Goal: Information Seeking & Learning: Check status

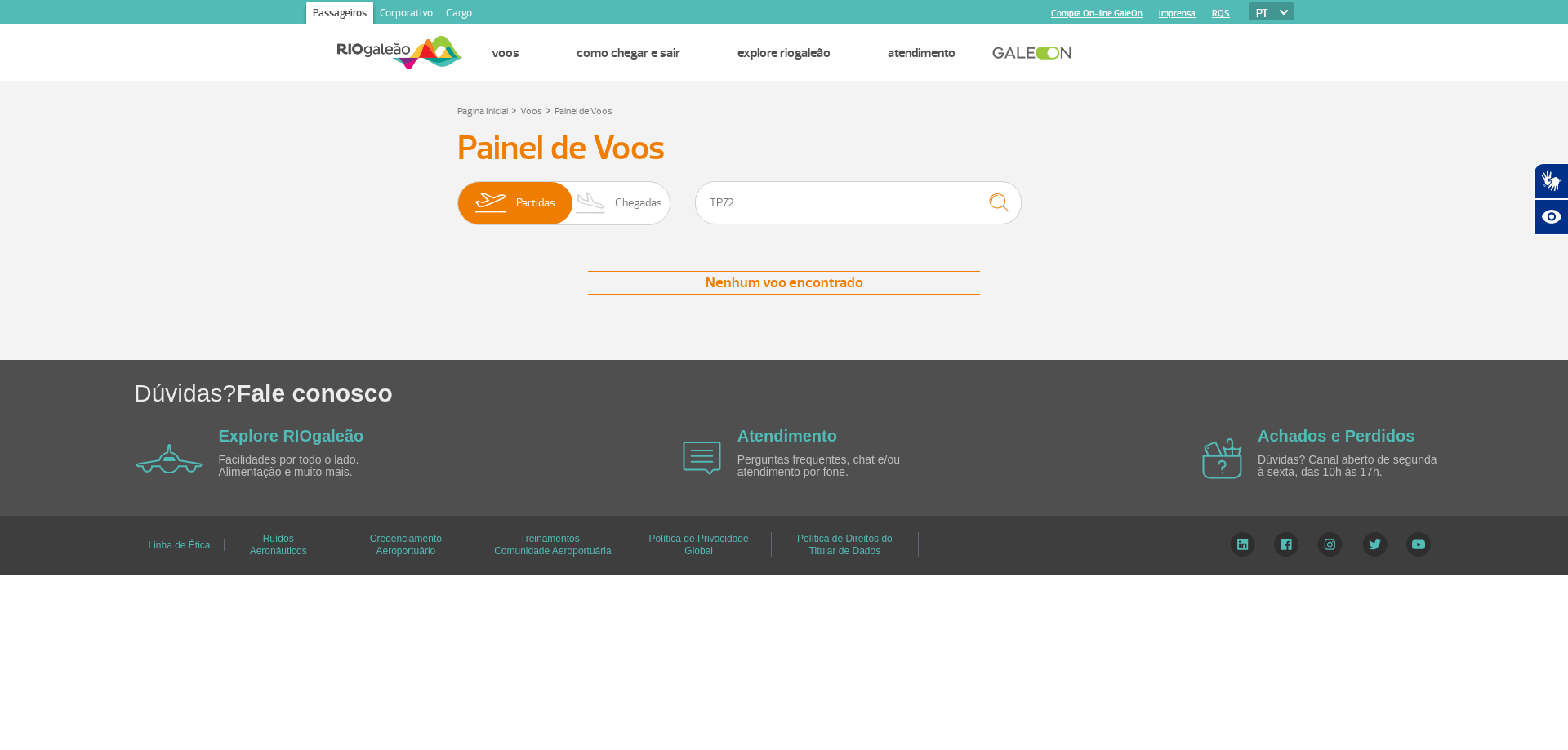
drag, startPoint x: 733, startPoint y: 198, endPoint x: 706, endPoint y: 198, distance: 27.0
click at [706, 198] on input "TP72" at bounding box center [858, 203] width 326 height 43
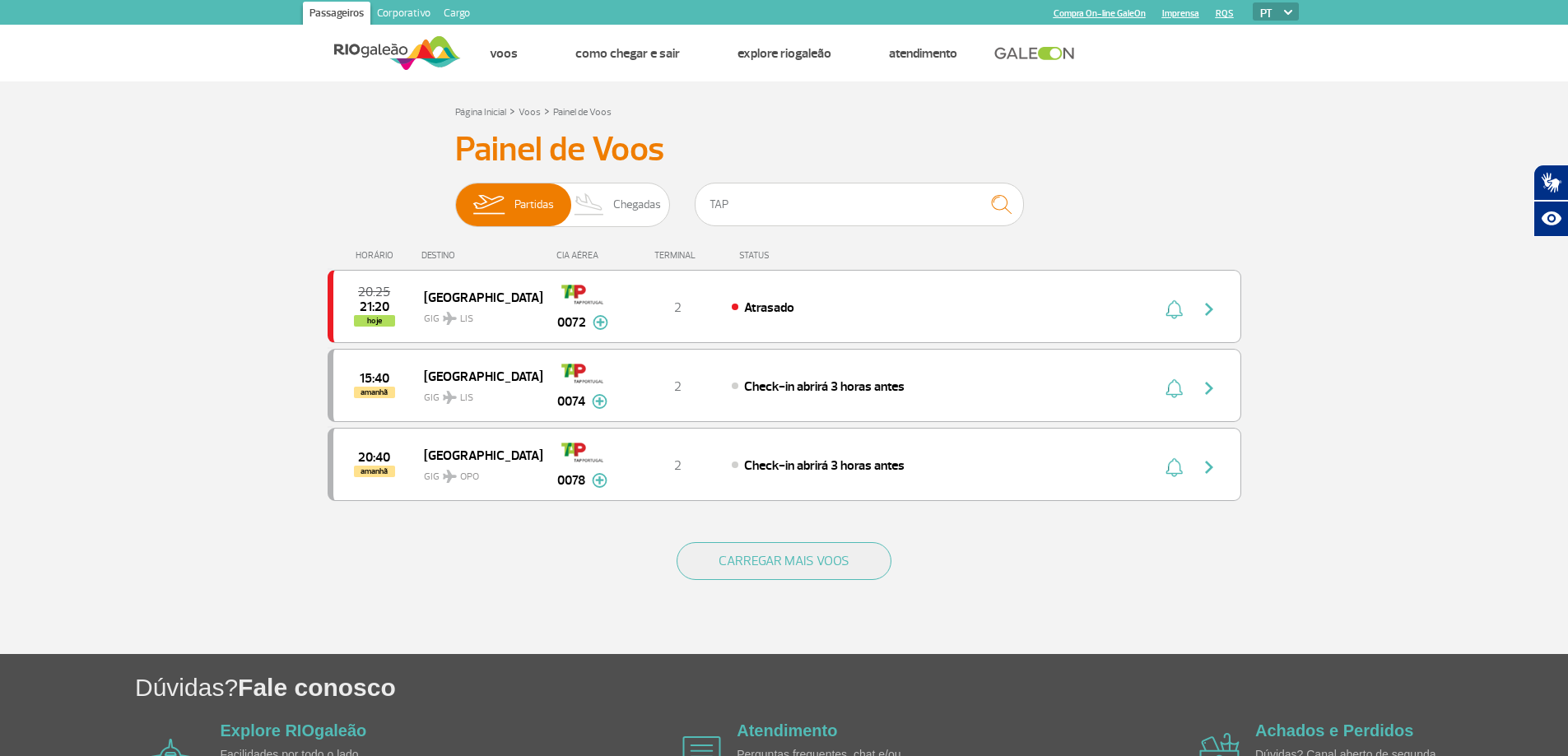
type input "TAP"
click at [605, 200] on img at bounding box center [589, 204] width 49 height 43
click at [455, 196] on input "Partidas Chegadas" at bounding box center [455, 196] width 0 height 0
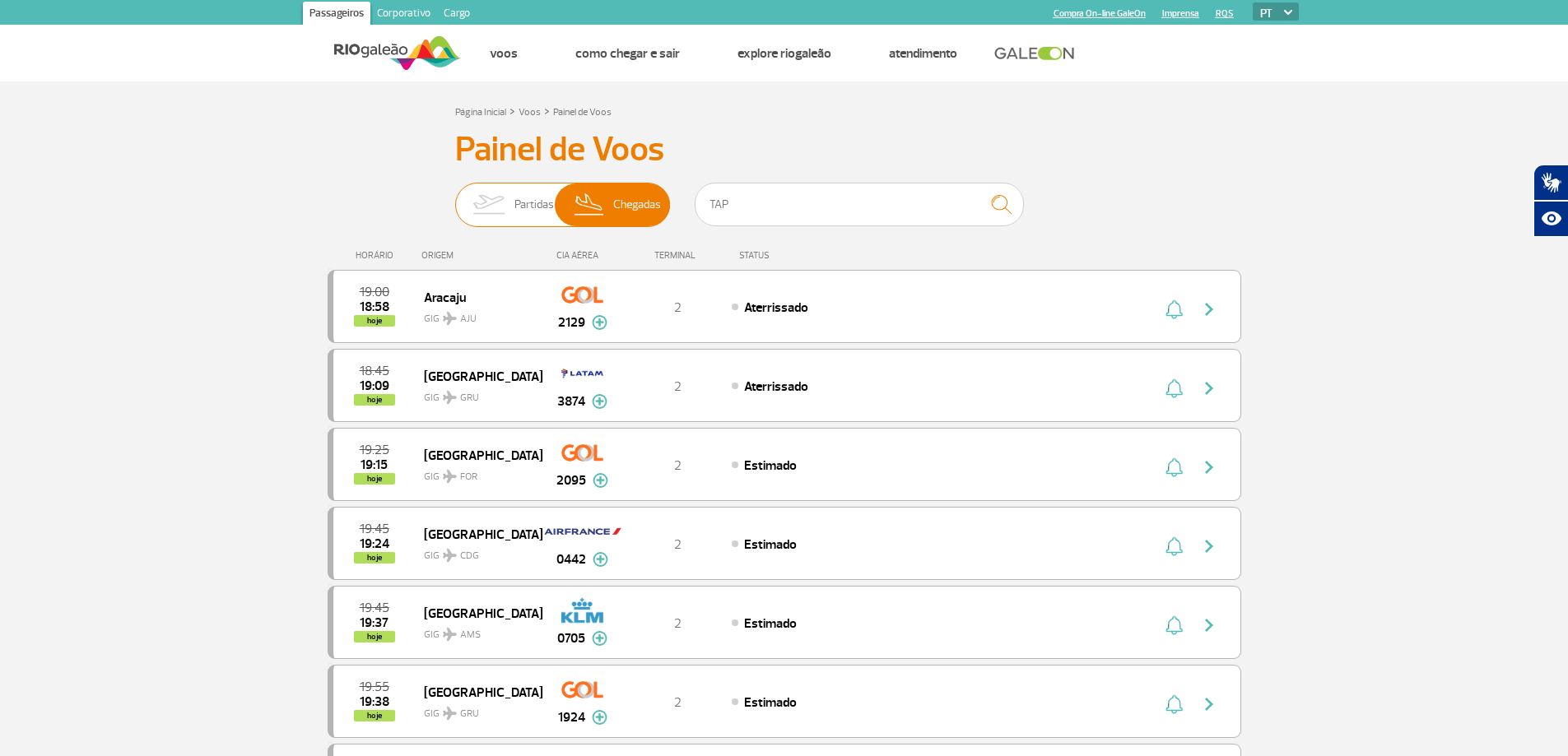
click at [610, 212] on img at bounding box center [589, 204] width 49 height 43
click at [455, 196] on input "Partidas Chegadas" at bounding box center [455, 196] width 0 height 0
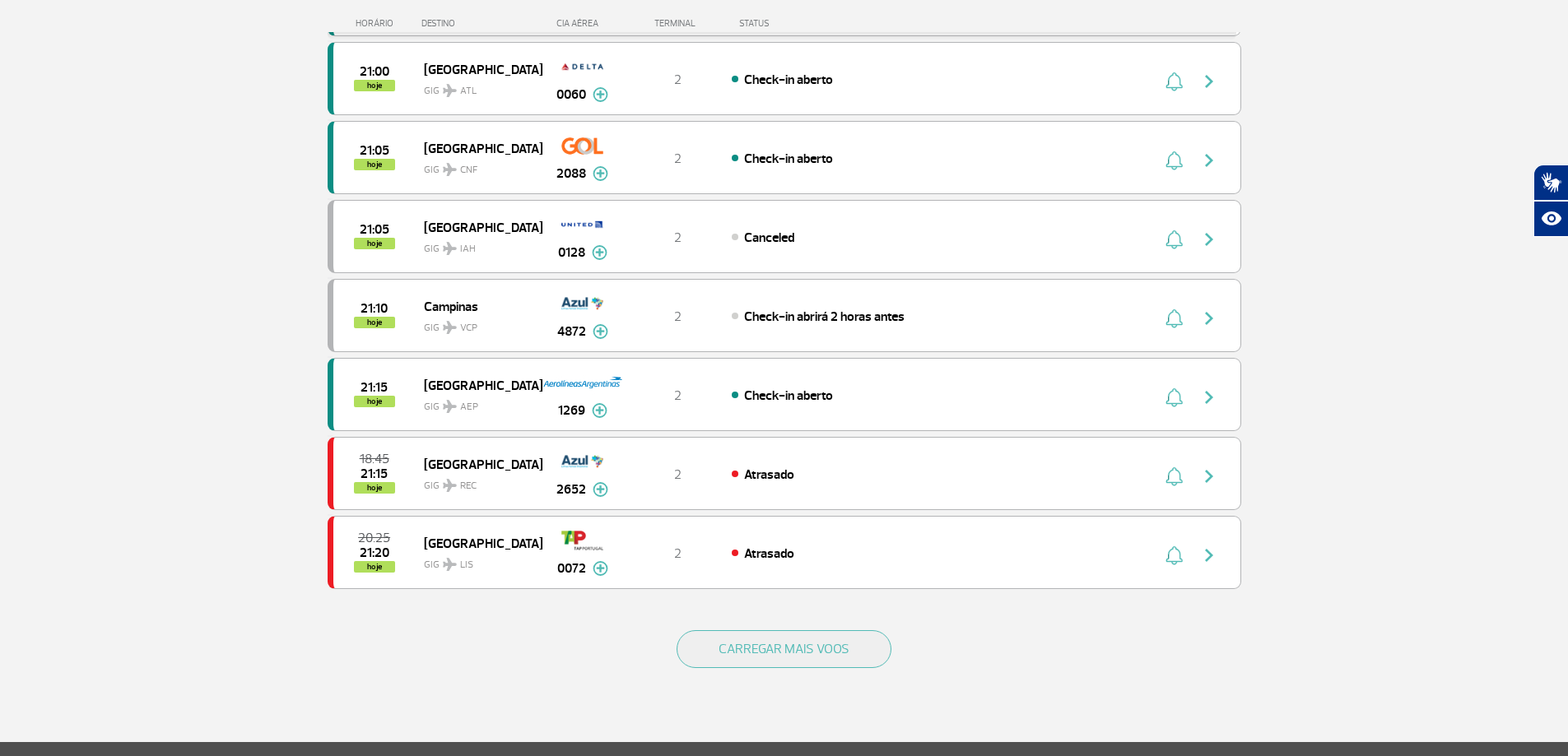
scroll to position [1472, 0]
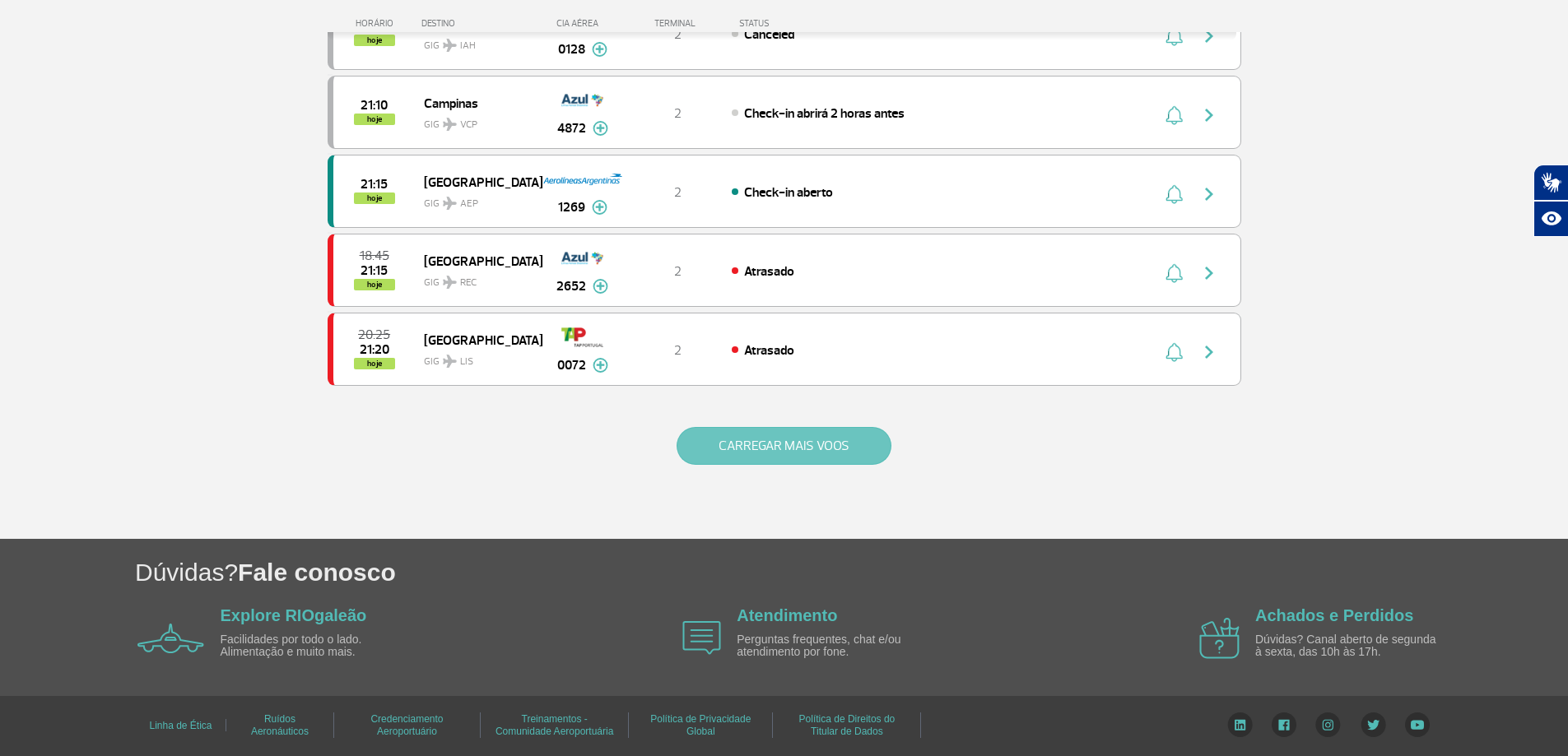
click at [790, 449] on button "CARREGAR MAIS VOOS" at bounding box center [784, 446] width 215 height 38
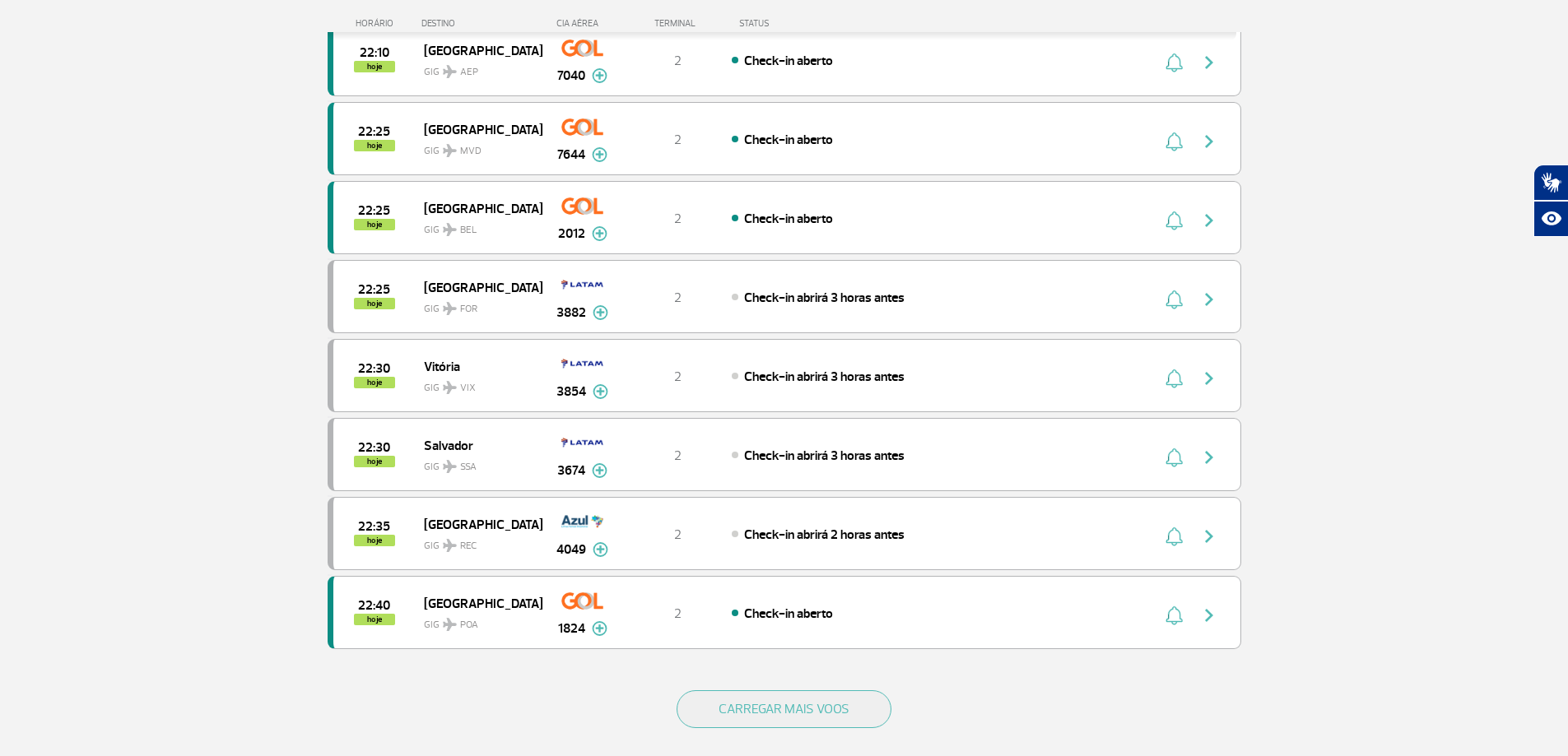
scroll to position [3008, 0]
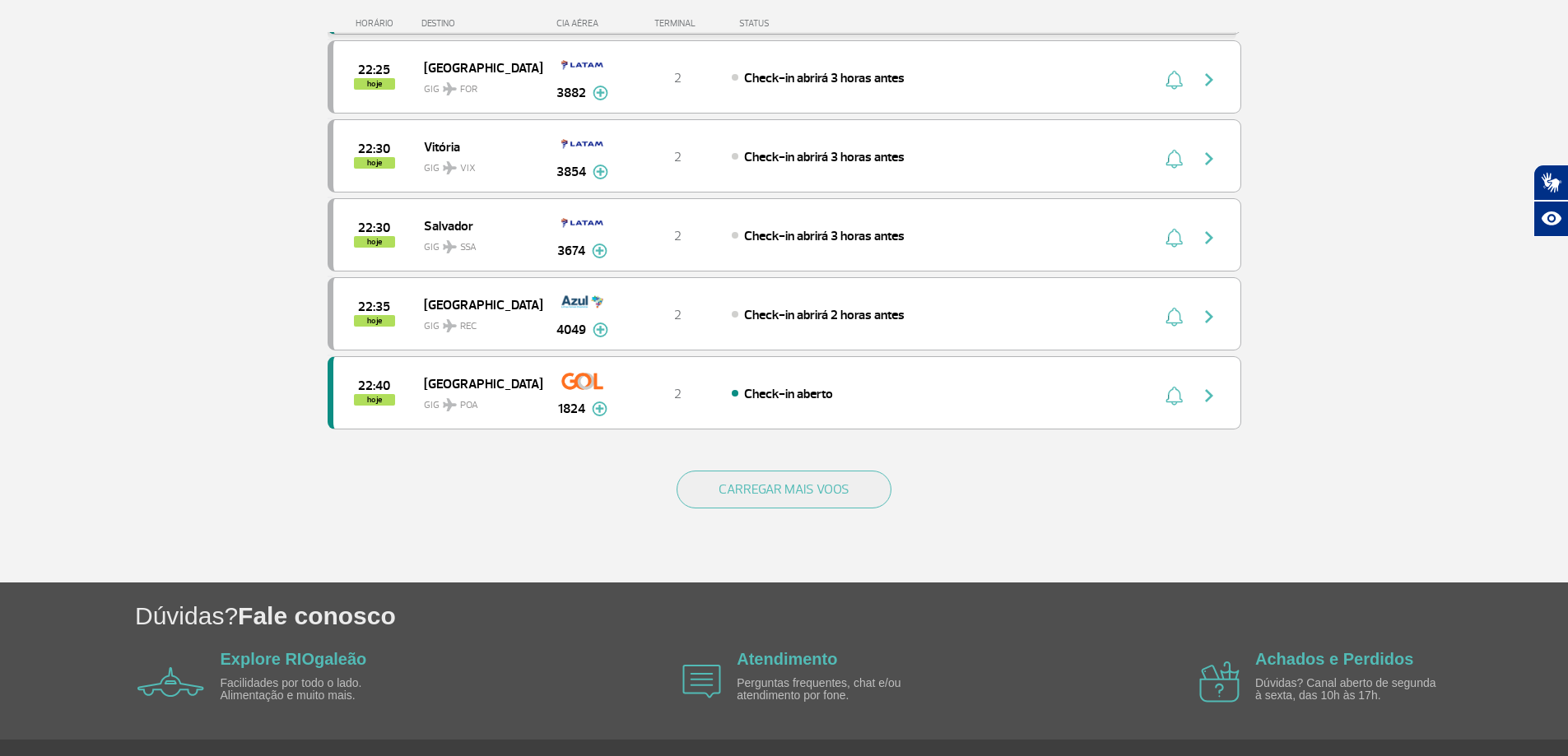
click at [764, 470] on div "CARREGAR MAIS VOOS" at bounding box center [785, 515] width 914 height 132
click at [768, 482] on button "CARREGAR MAIS VOOS" at bounding box center [784, 489] width 215 height 38
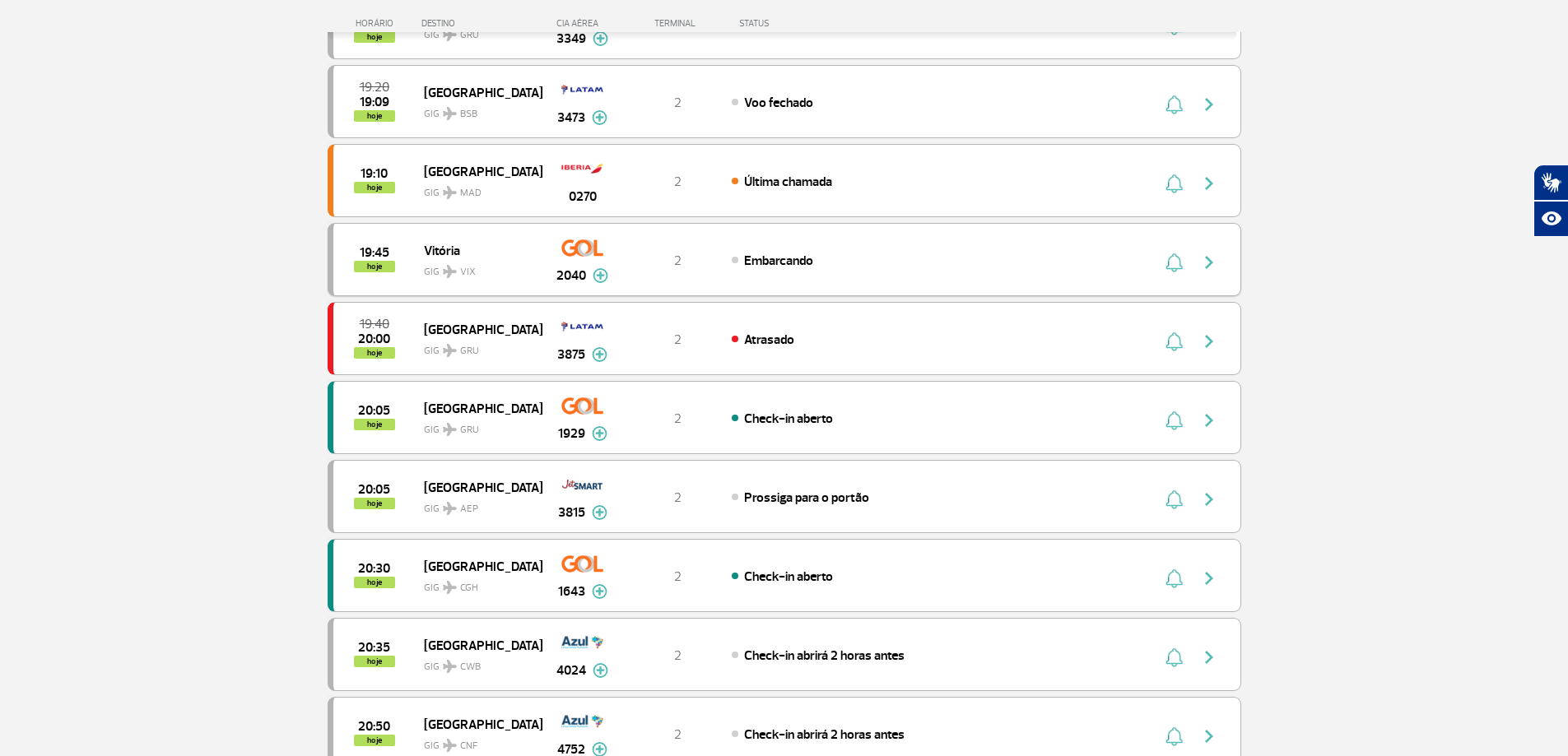
scroll to position [0, 0]
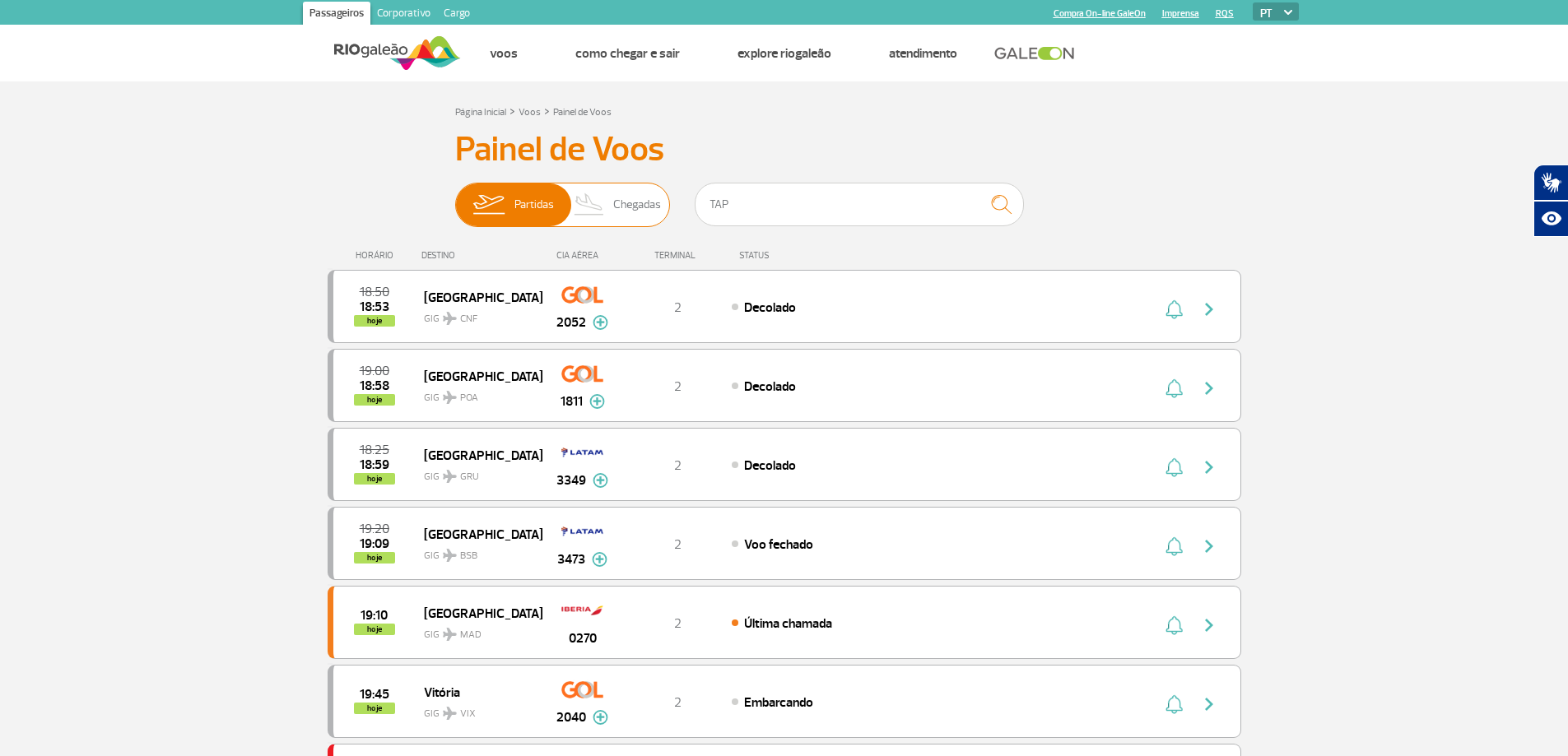
click at [628, 200] on span "Chegadas" at bounding box center [637, 204] width 48 height 43
click at [455, 196] on input "Partidas Chegadas" at bounding box center [455, 196] width 0 height 0
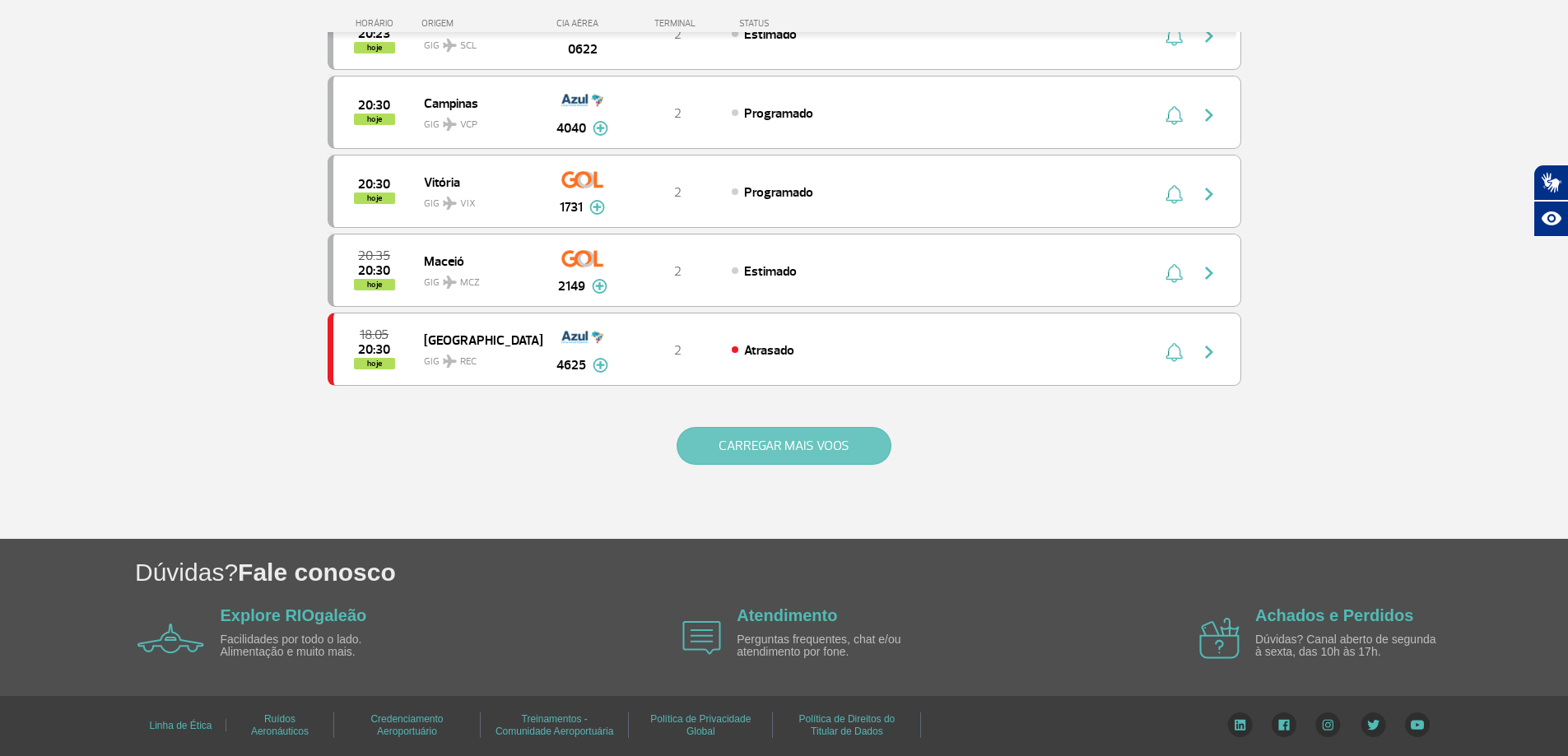
click at [743, 450] on button "CARREGAR MAIS VOOS" at bounding box center [784, 446] width 215 height 38
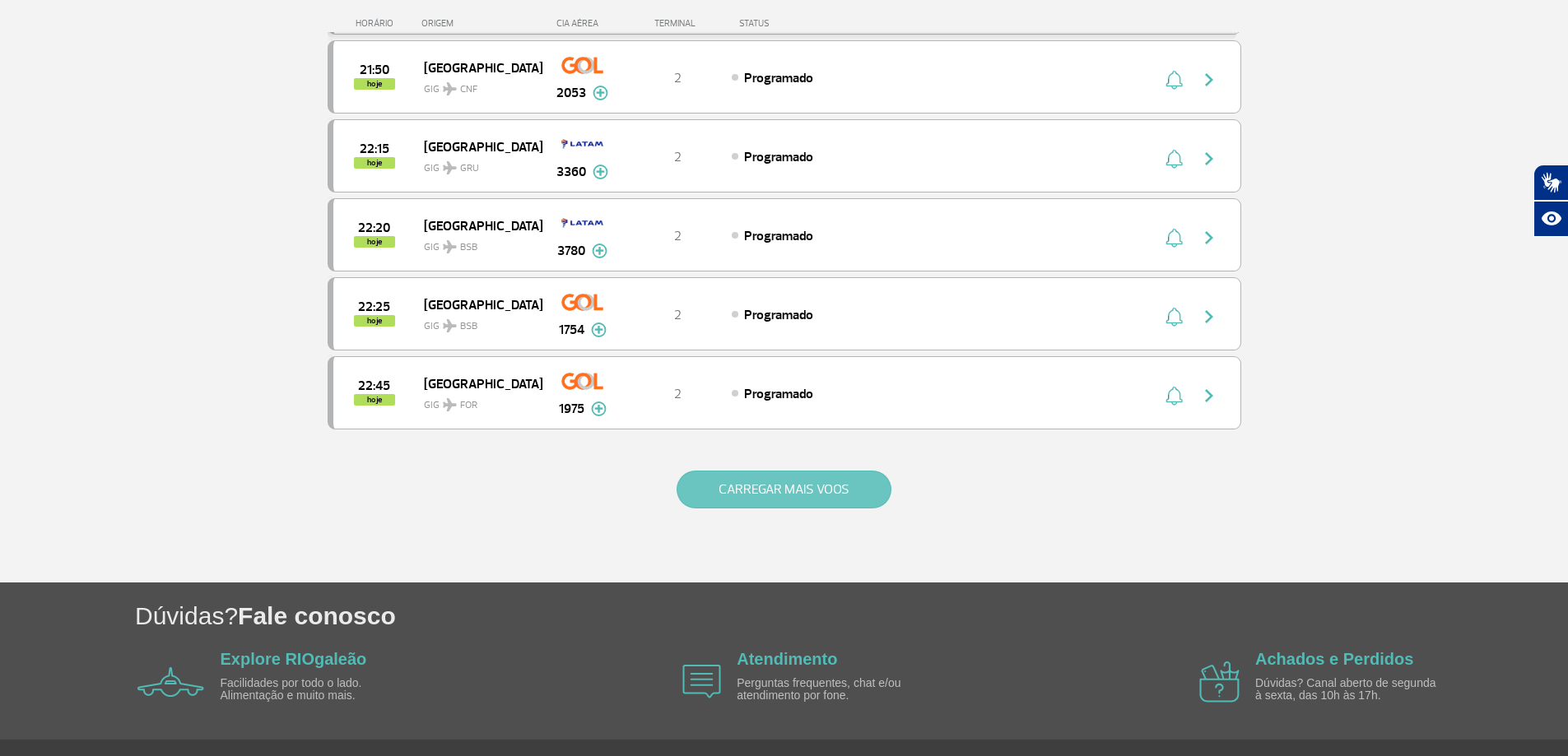
click at [716, 489] on button "CARREGAR MAIS VOOS" at bounding box center [784, 489] width 215 height 38
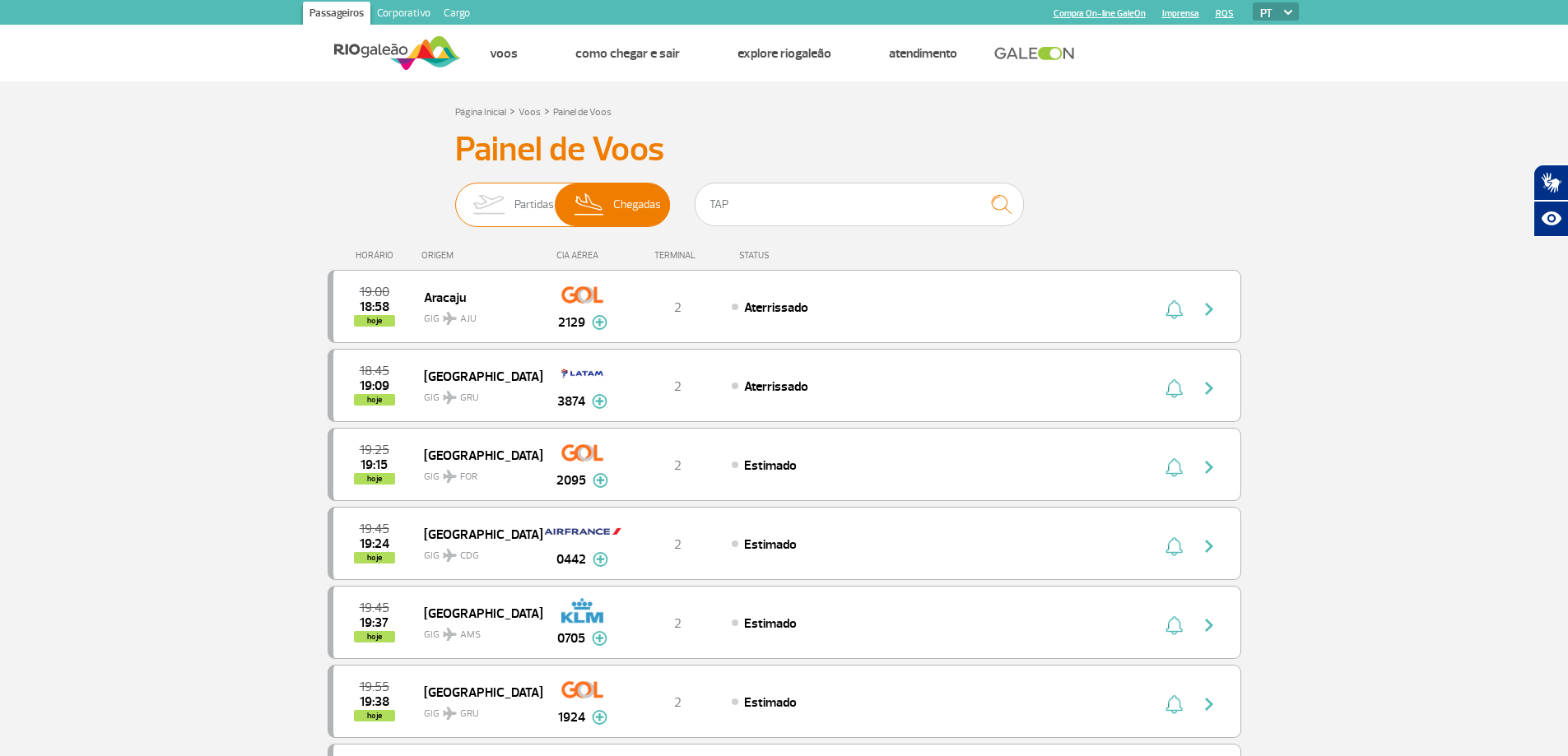
click at [526, 227] on span "Partidas Chegadas" at bounding box center [563, 205] width 215 height 44
click at [455, 196] on input "Partidas Chegadas" at bounding box center [455, 196] width 0 height 0
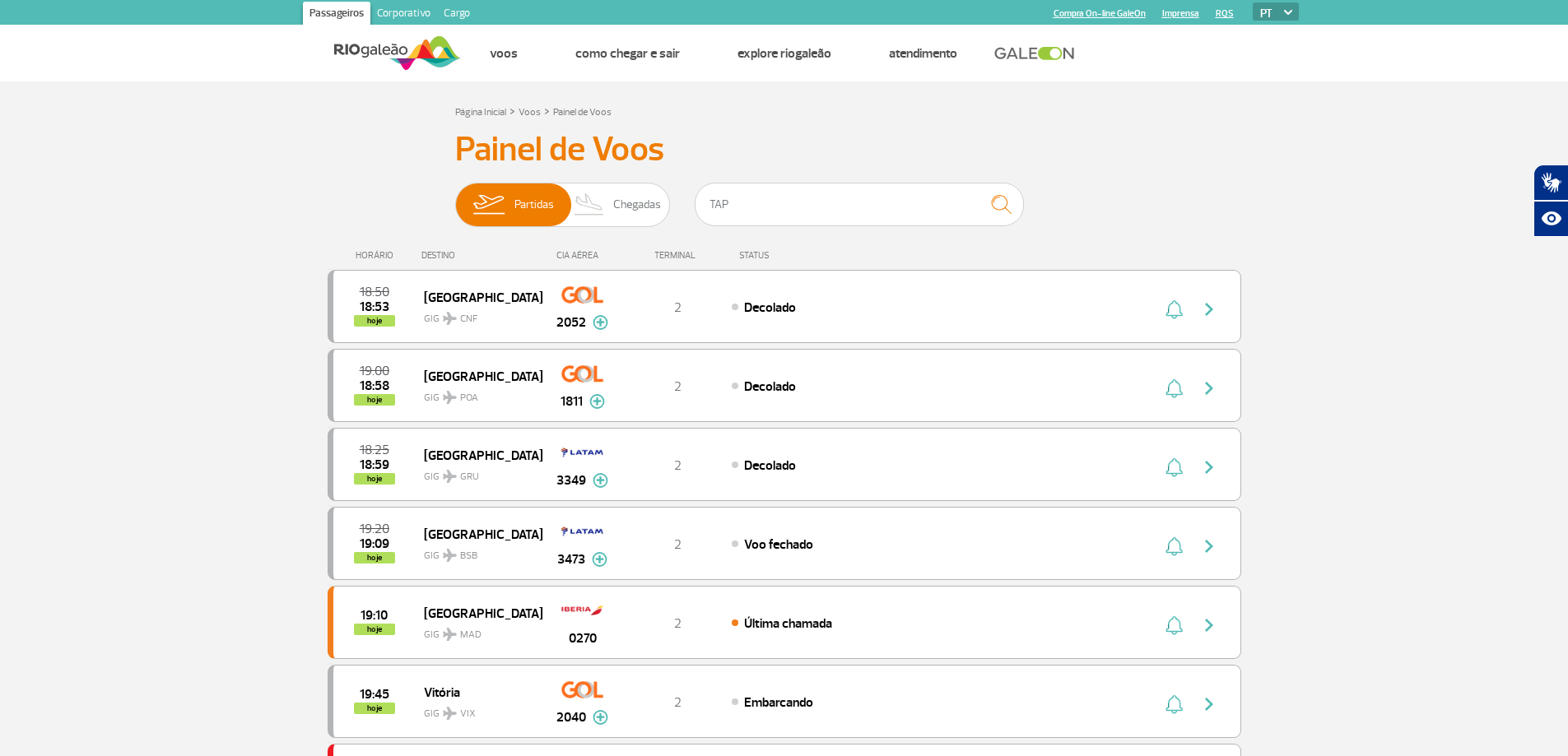
click at [528, 227] on div "Partidas Chegadas" at bounding box center [563, 208] width 215 height 50
click at [768, 212] on input "TAP" at bounding box center [859, 204] width 329 height 44
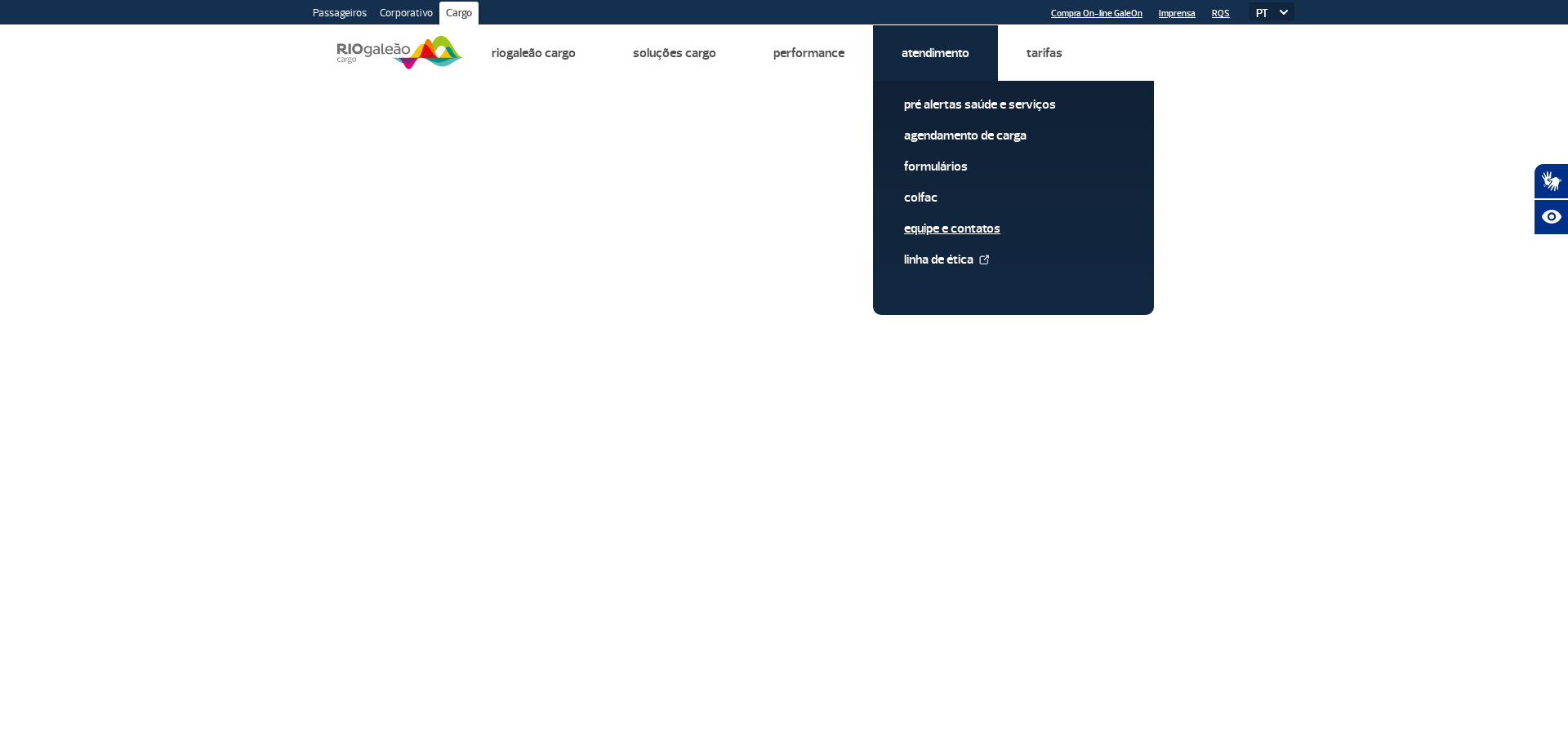
click at [927, 228] on link "Equipe e Contatos" at bounding box center [1013, 228] width 219 height 18
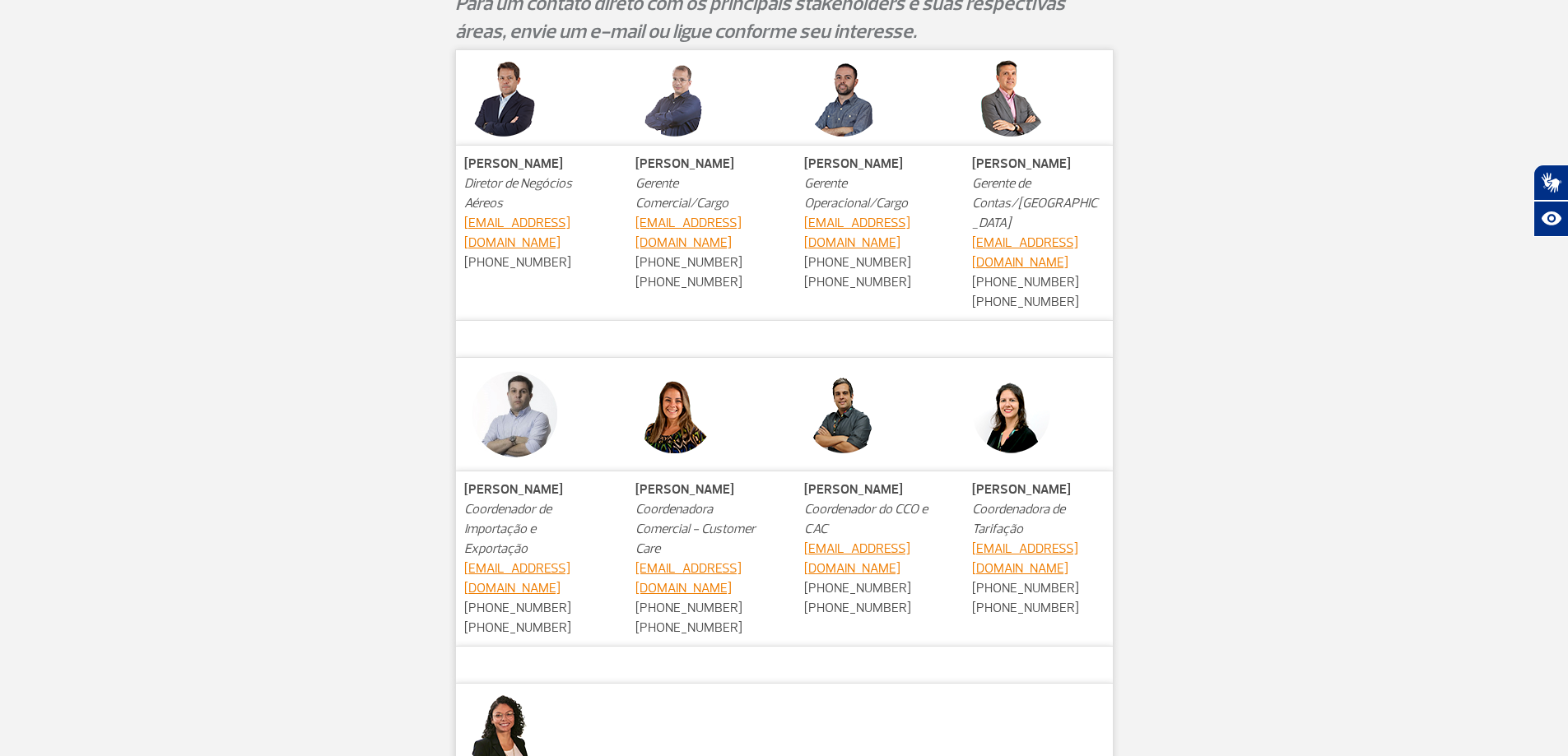
scroll to position [1075, 0]
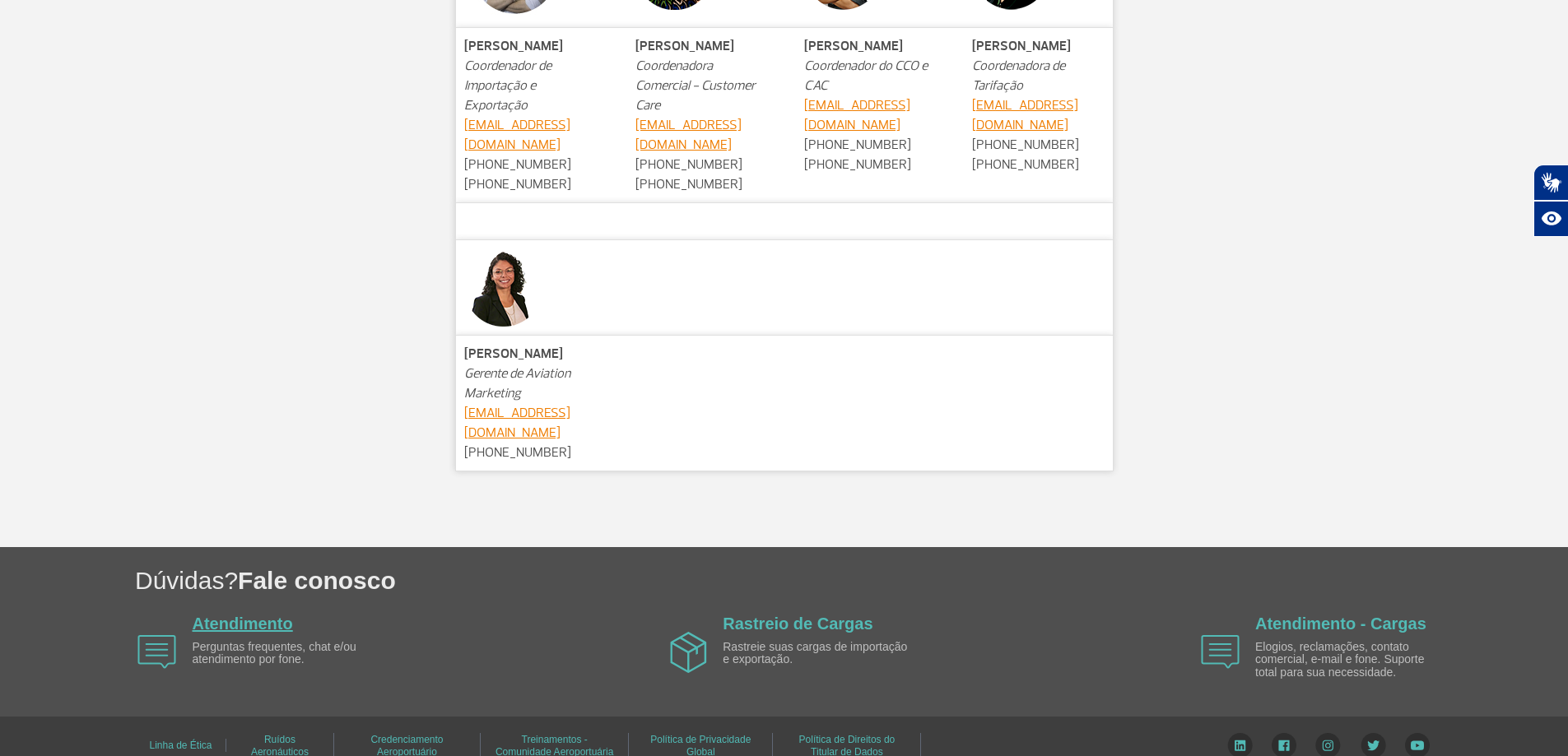
click at [261, 615] on link "Atendimento" at bounding box center [243, 624] width 100 height 18
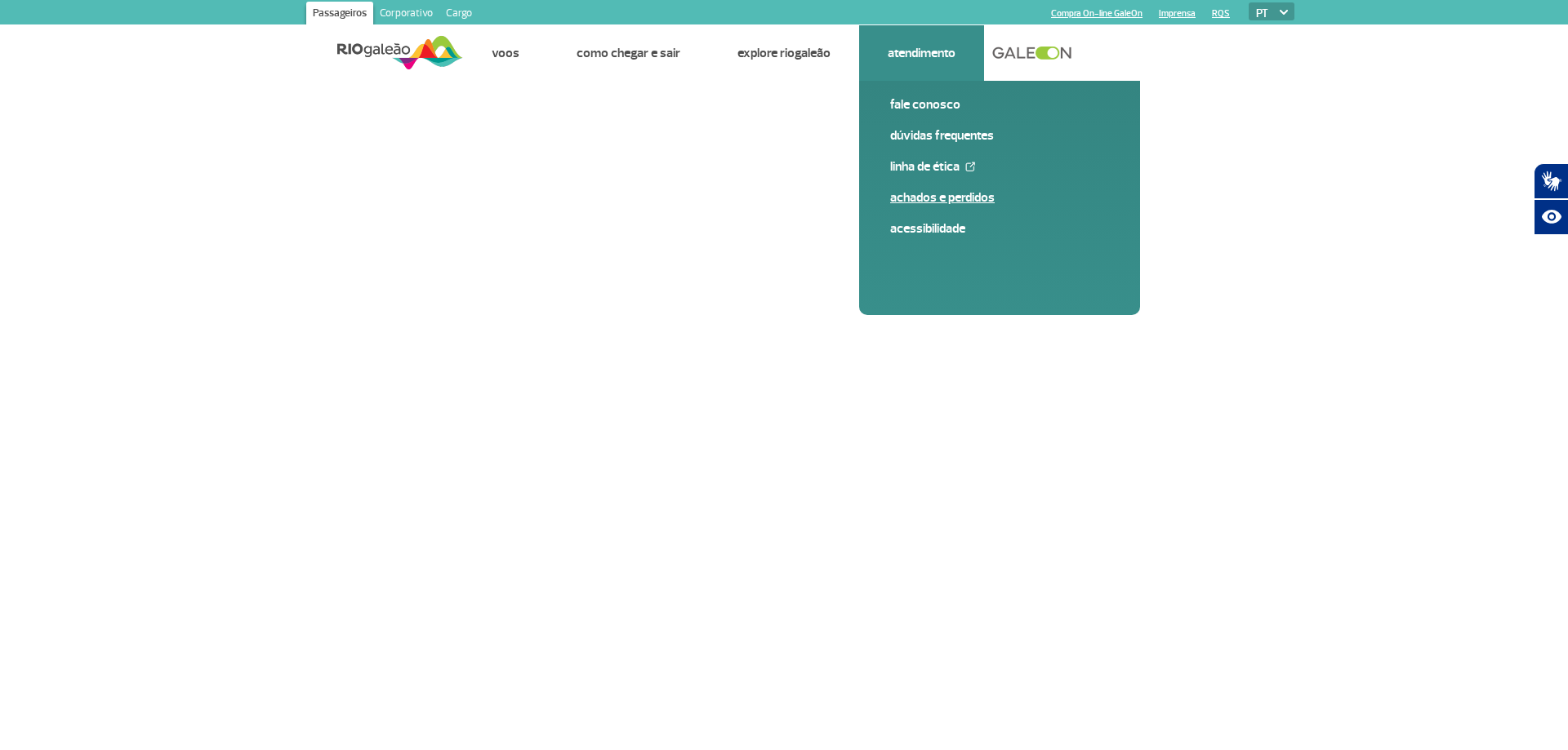
click at [922, 218] on span "Achados e Perdidos" at bounding box center [999, 204] width 219 height 31
